Goal: Find specific page/section: Find specific page/section

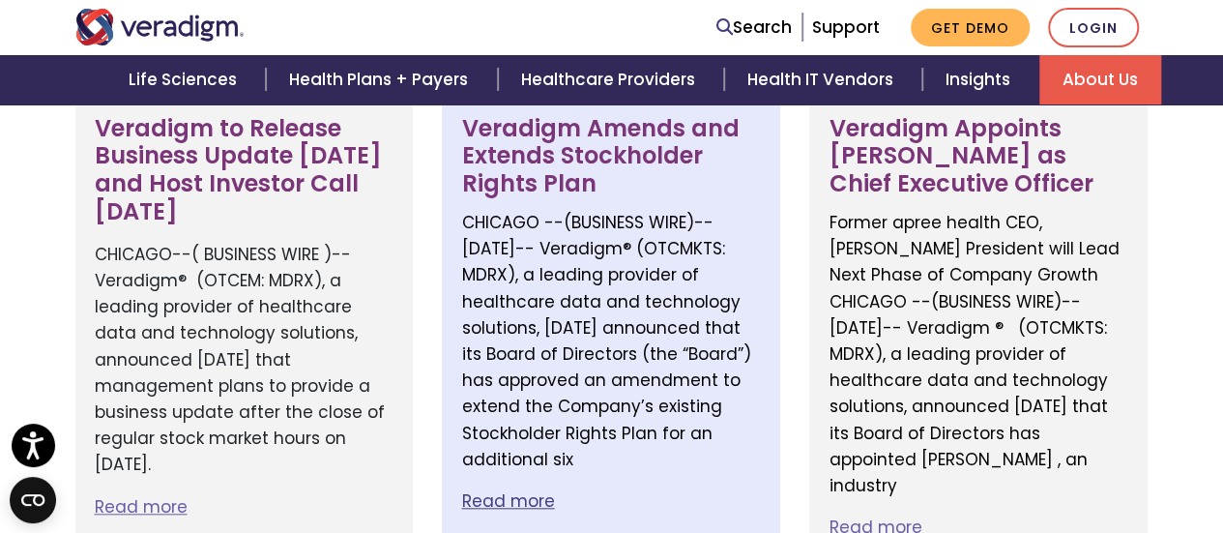
scroll to position [387, 0]
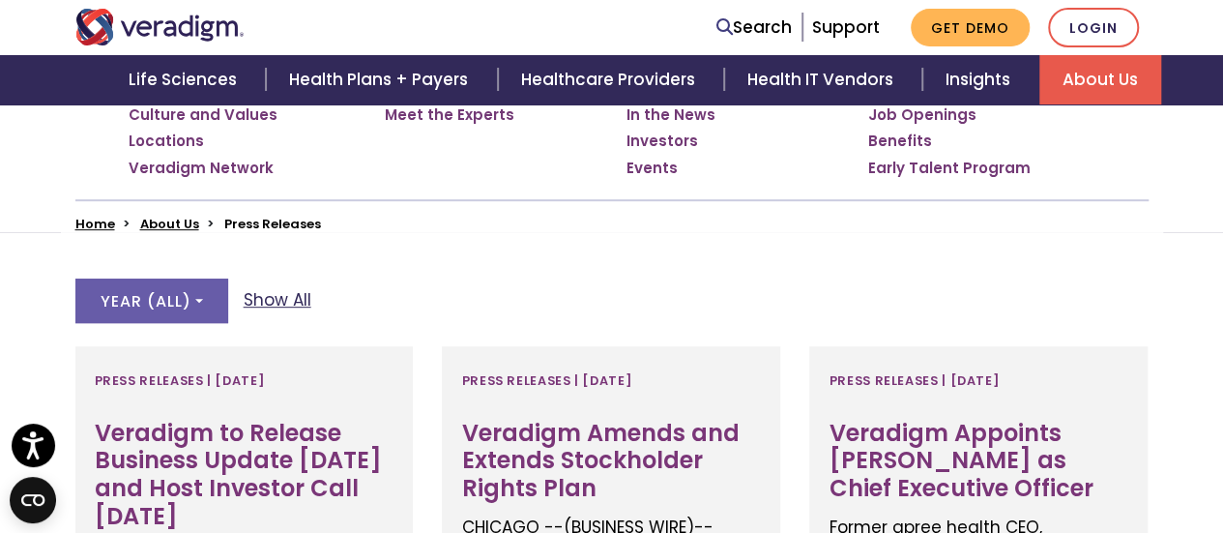
click at [293, 305] on link "Show All" at bounding box center [278, 300] width 68 height 26
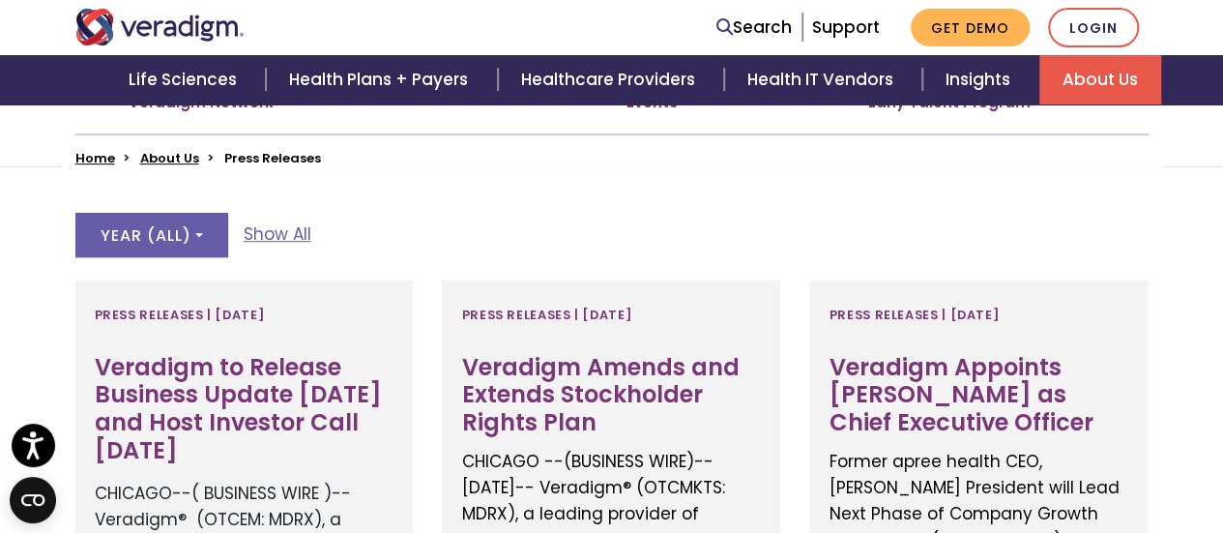
scroll to position [483, 0]
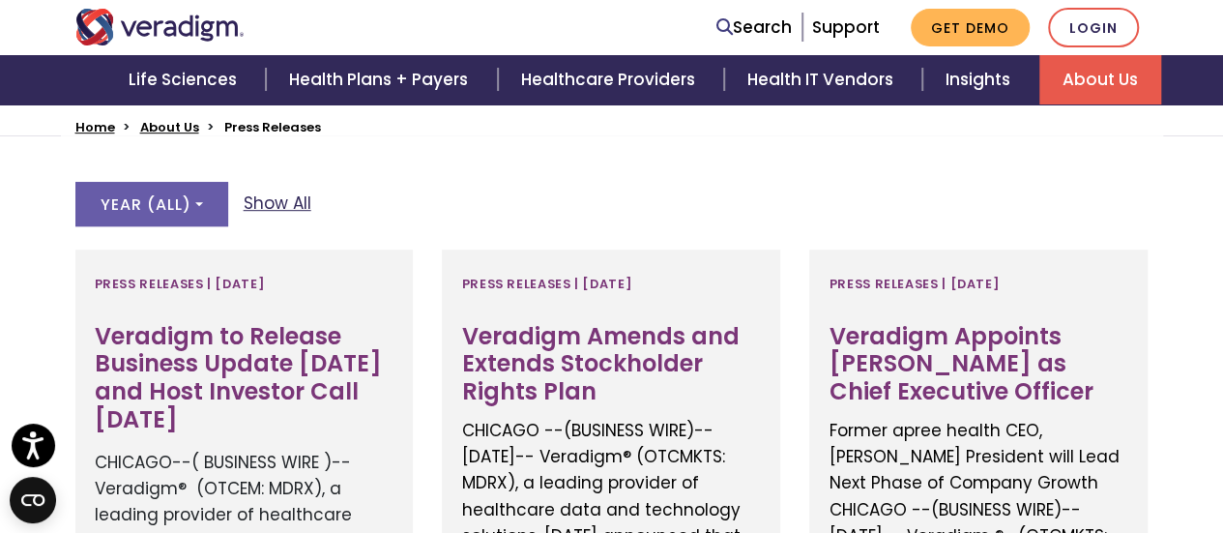
click at [282, 196] on link "Show All" at bounding box center [278, 203] width 68 height 26
